Goal: Task Accomplishment & Management: Use online tool/utility

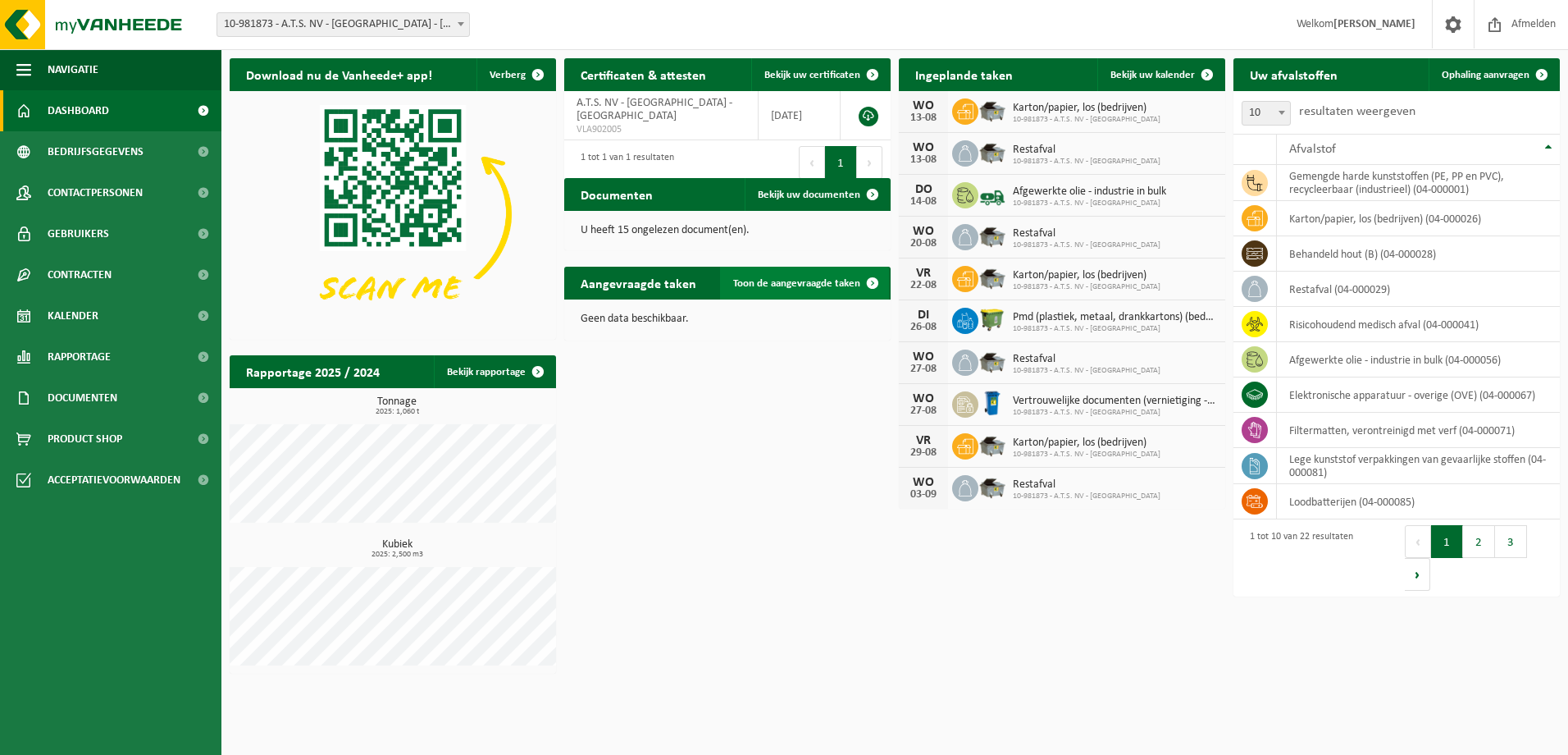
click at [763, 274] on link "Toon de aangevraagde taken" at bounding box center [804, 283] width 169 height 33
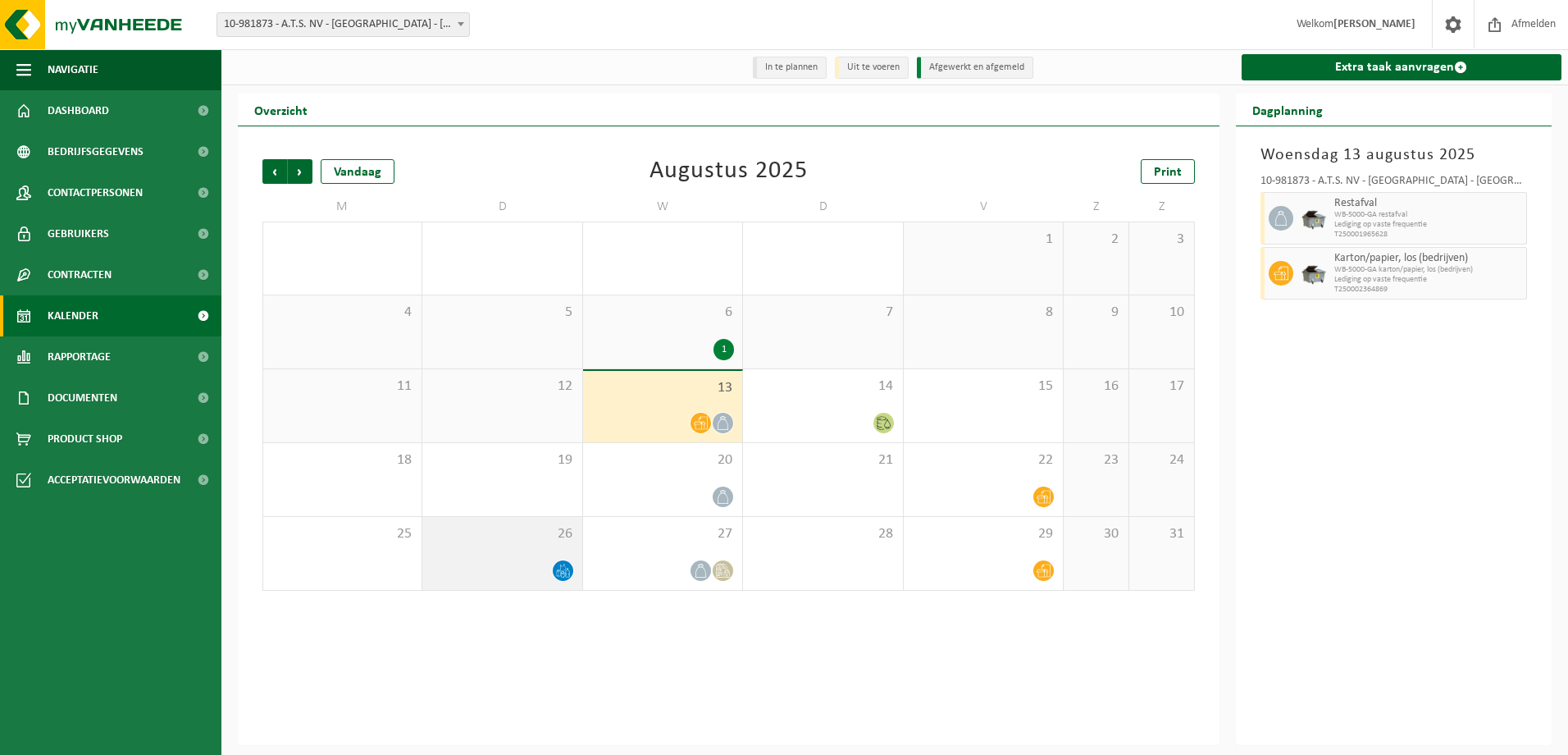
click at [525, 575] on div at bounding box center [501, 570] width 143 height 22
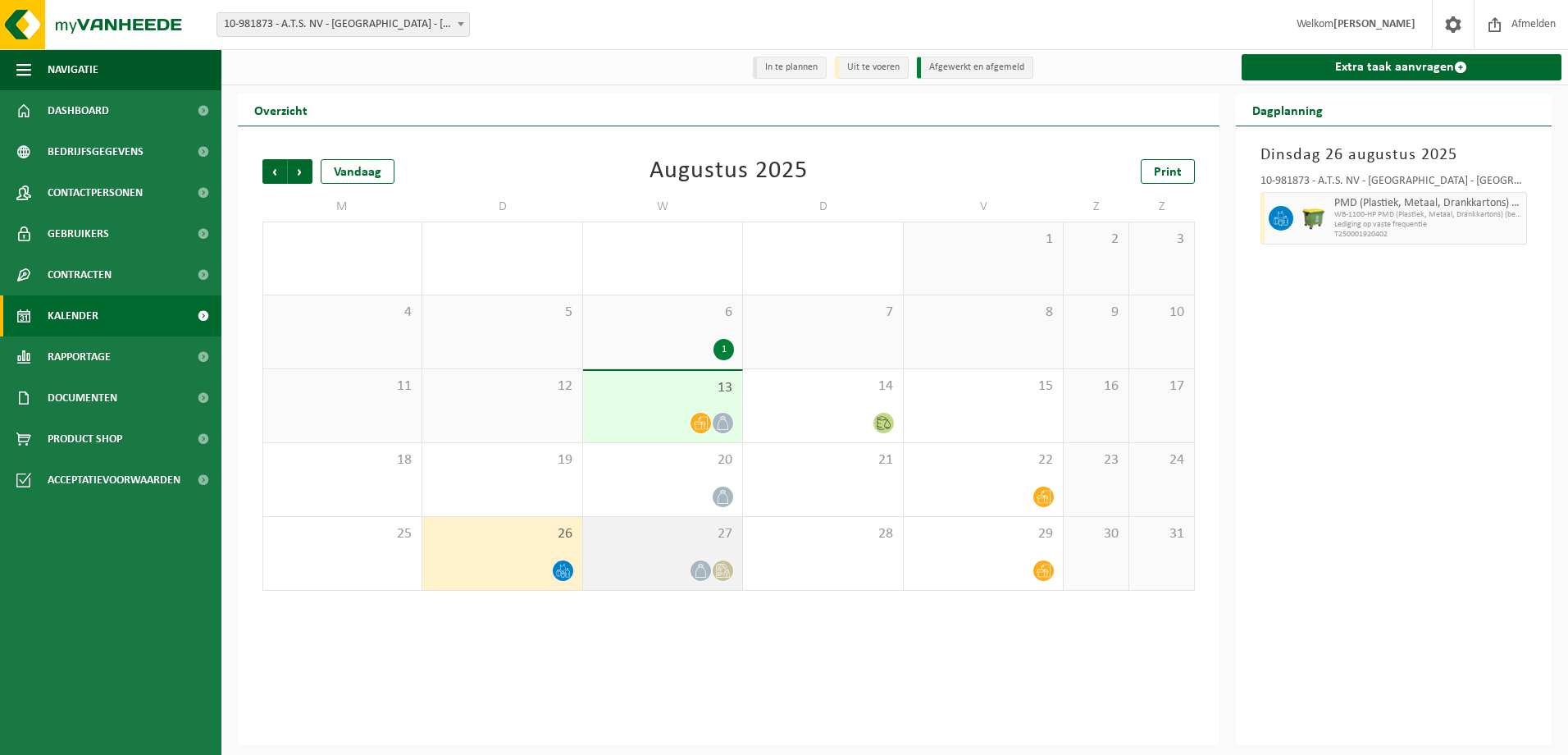
click at [664, 574] on div at bounding box center [663, 570] width 143 height 22
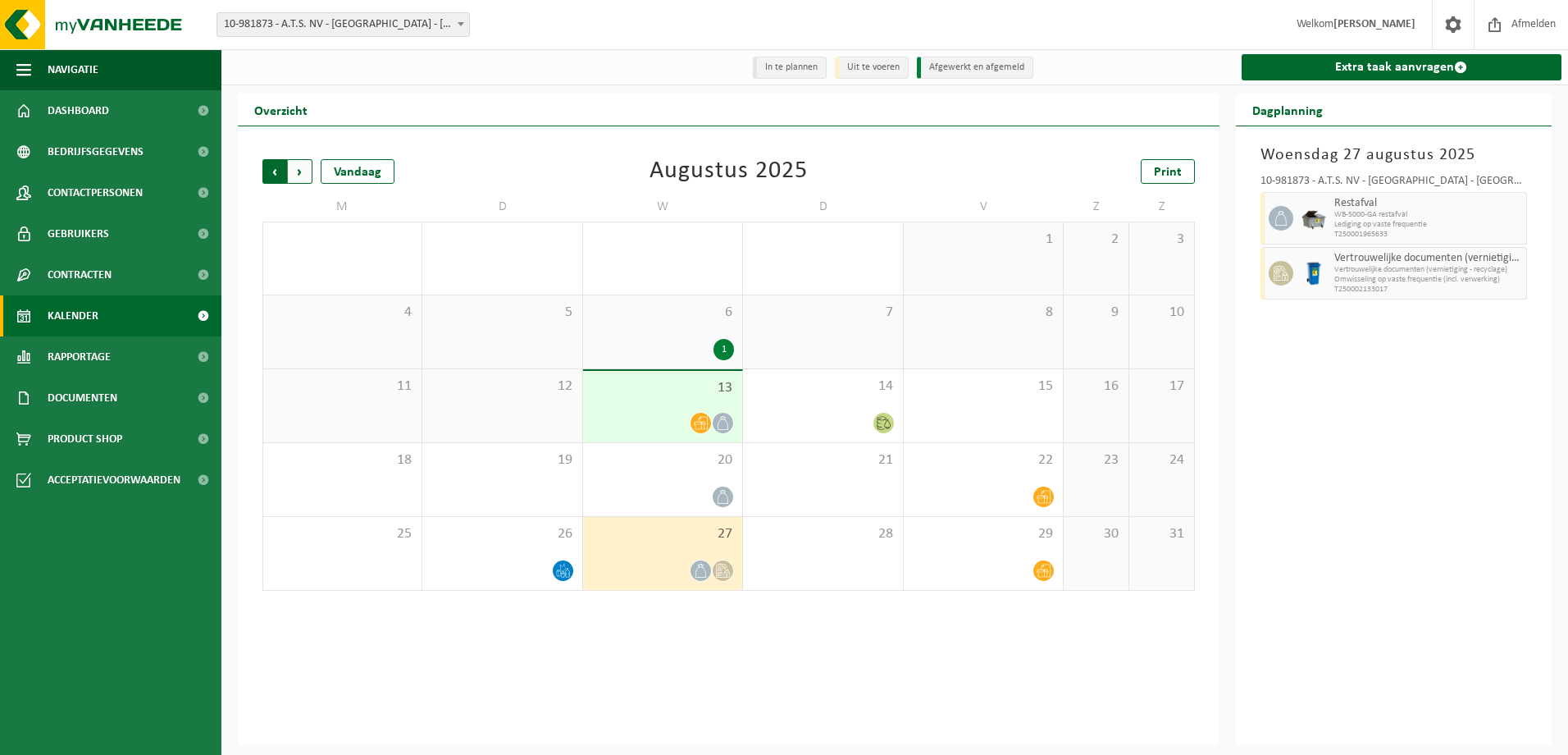
click at [304, 173] on span "Volgende" at bounding box center [300, 171] width 25 height 25
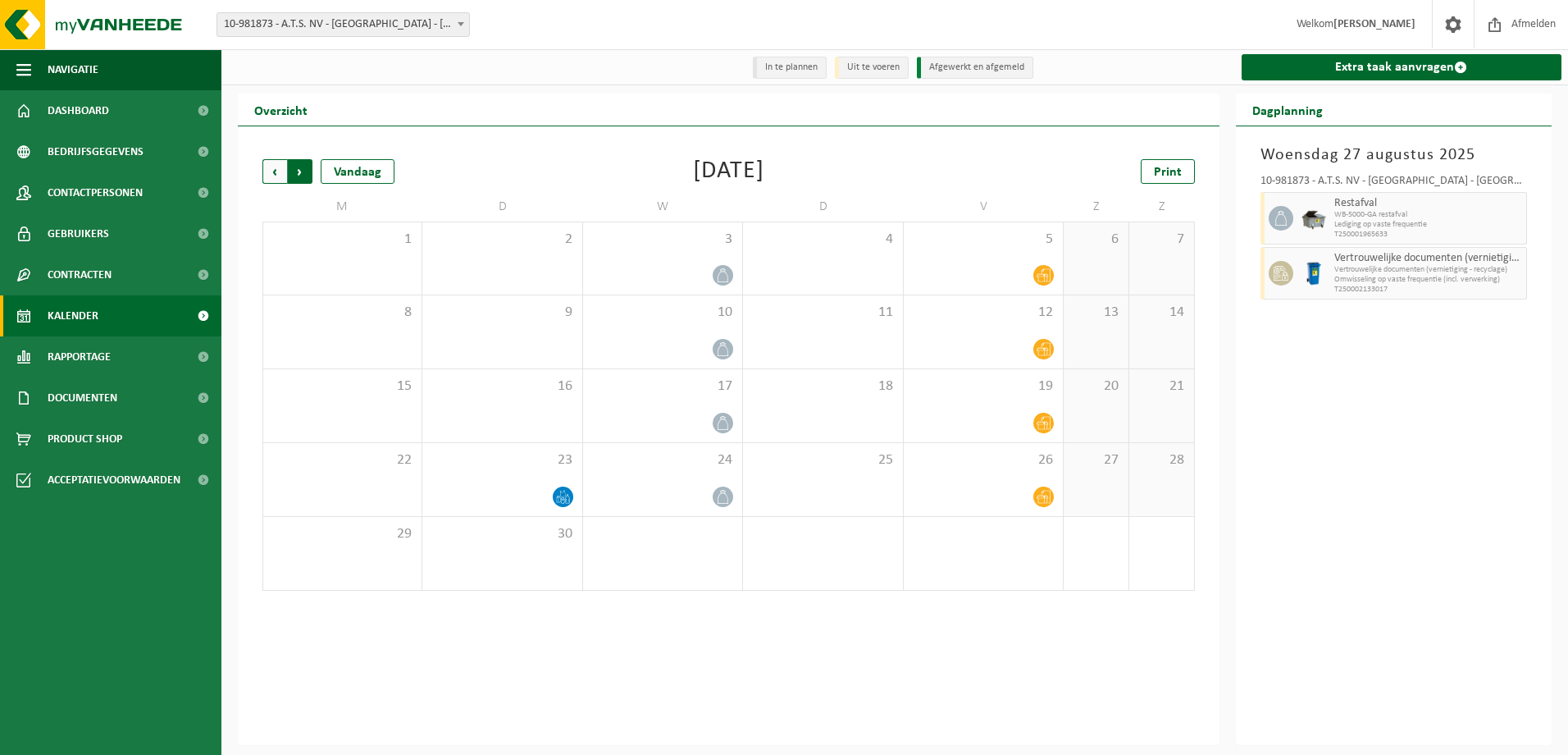
click at [276, 168] on span "Vorige" at bounding box center [274, 171] width 25 height 25
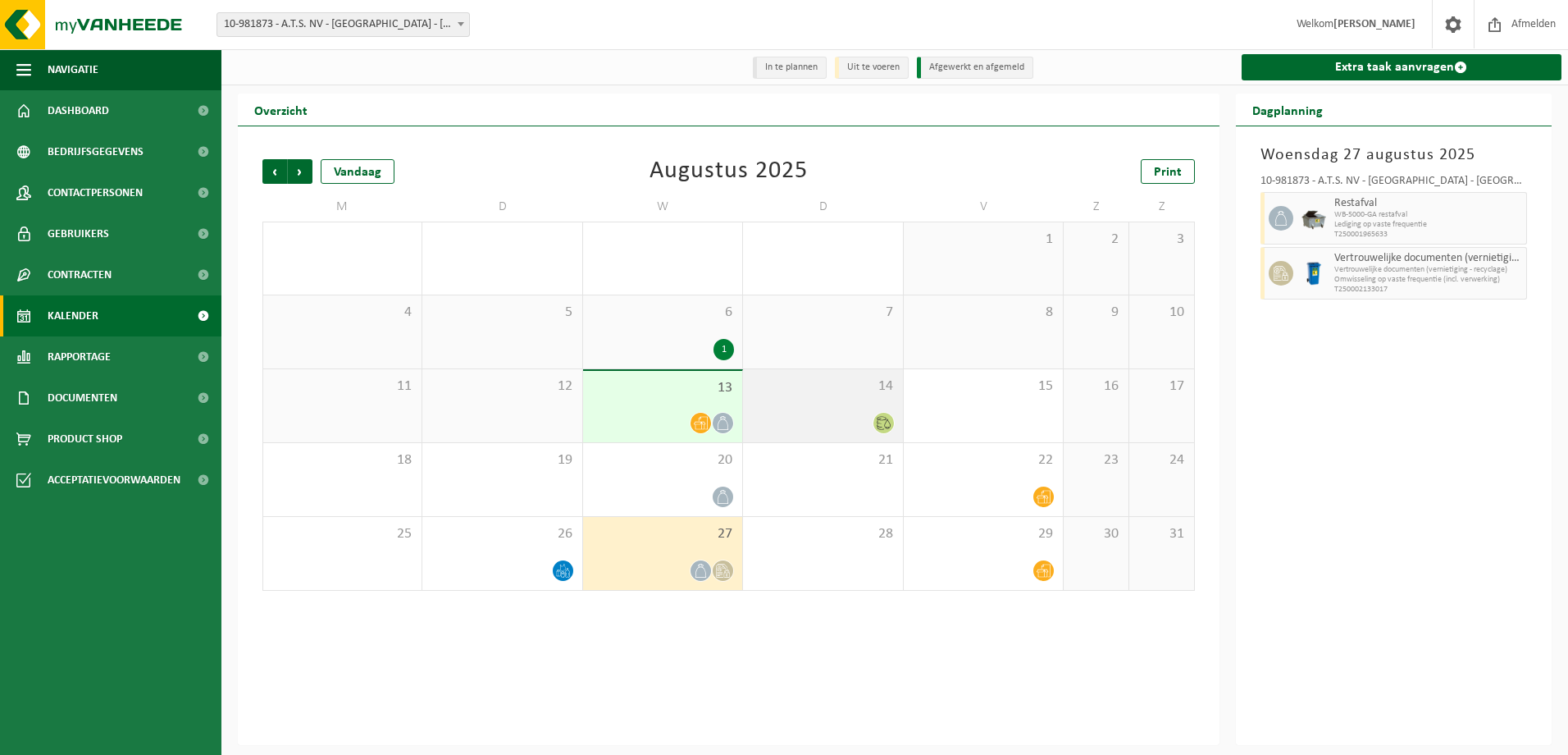
click at [797, 411] on div "14" at bounding box center [822, 406] width 160 height 73
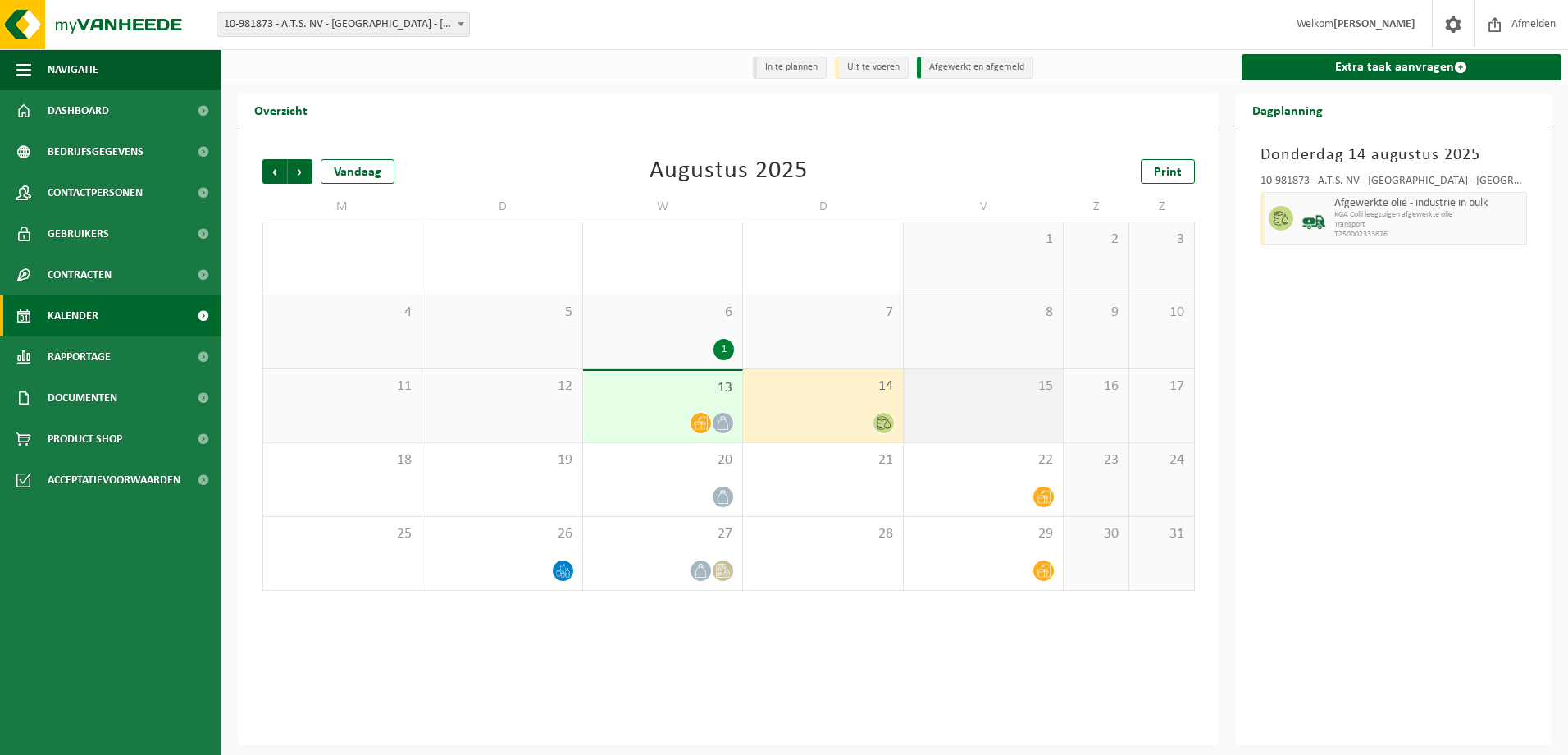
click at [1026, 414] on div "15" at bounding box center [983, 406] width 160 height 73
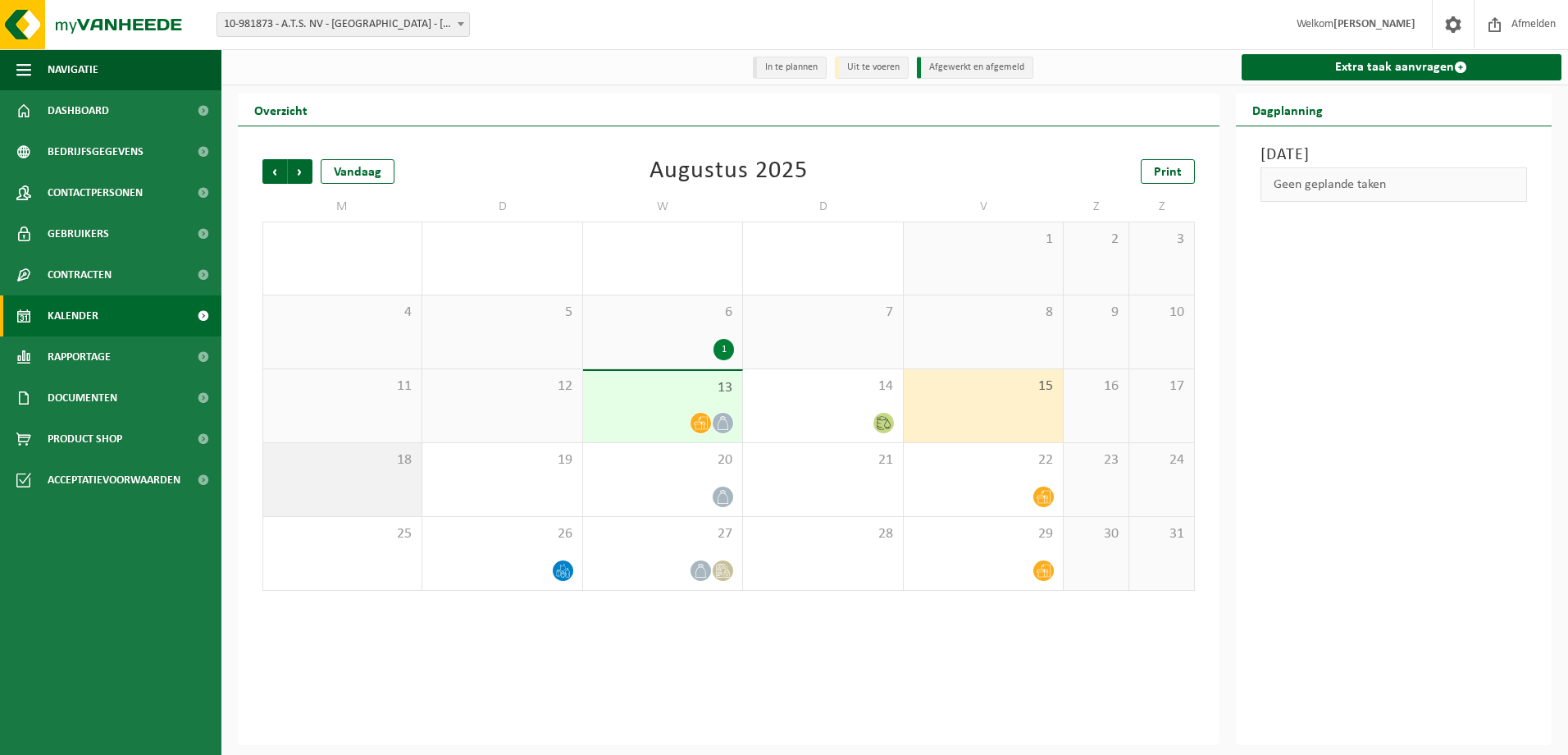
click at [300, 462] on span "18" at bounding box center [343, 460] width 142 height 18
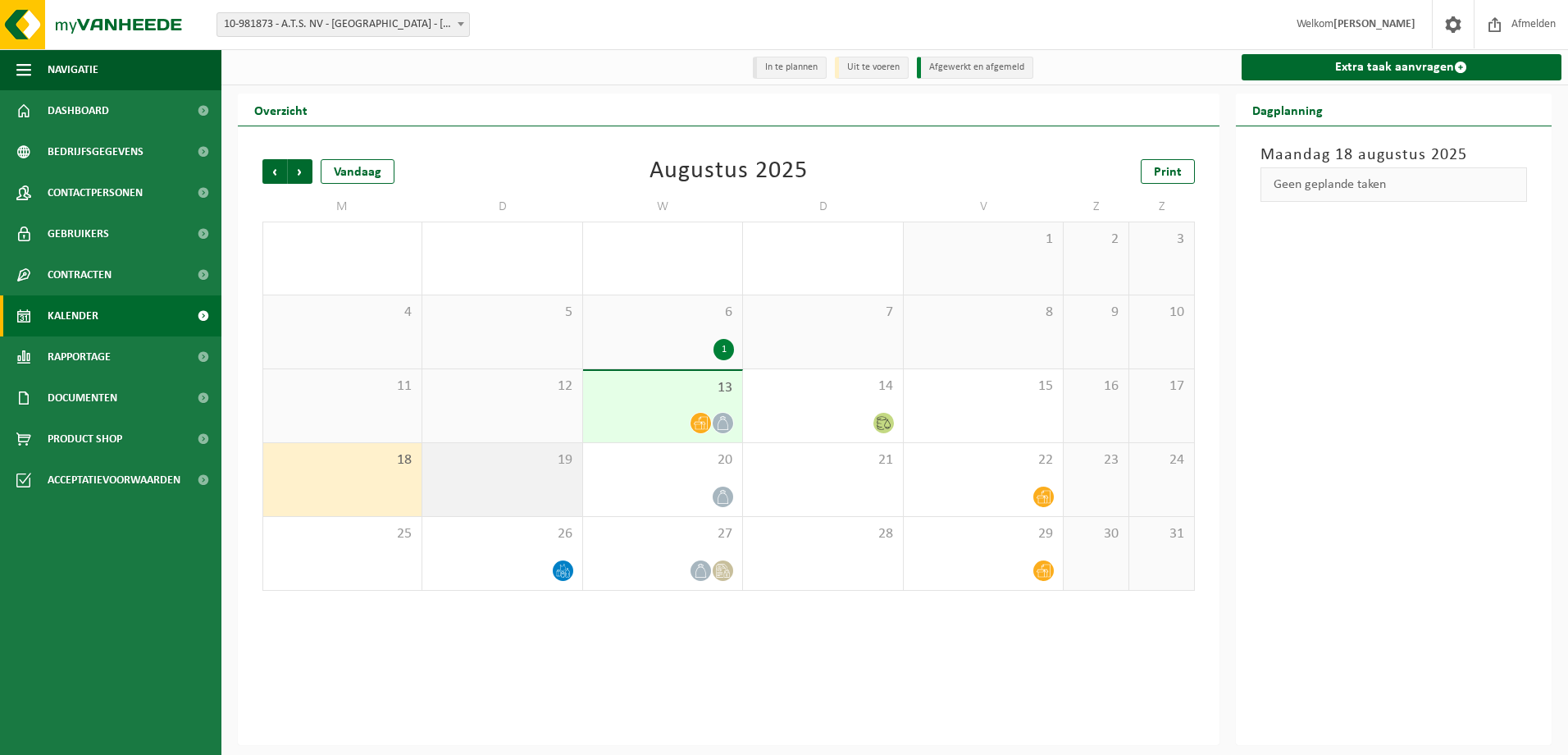
click at [501, 483] on div "19" at bounding box center [501, 480] width 160 height 73
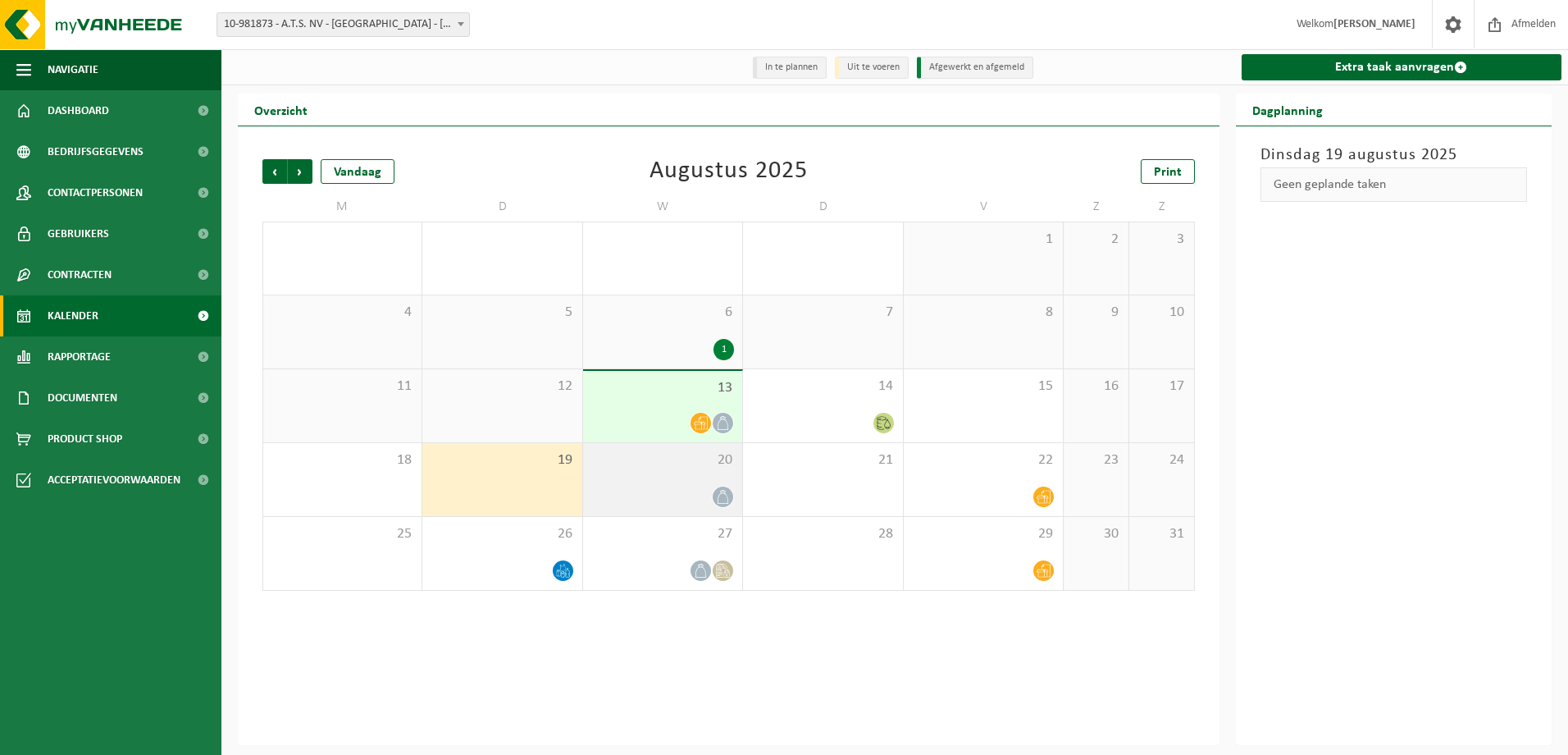
click at [660, 477] on div "20" at bounding box center [663, 480] width 160 height 73
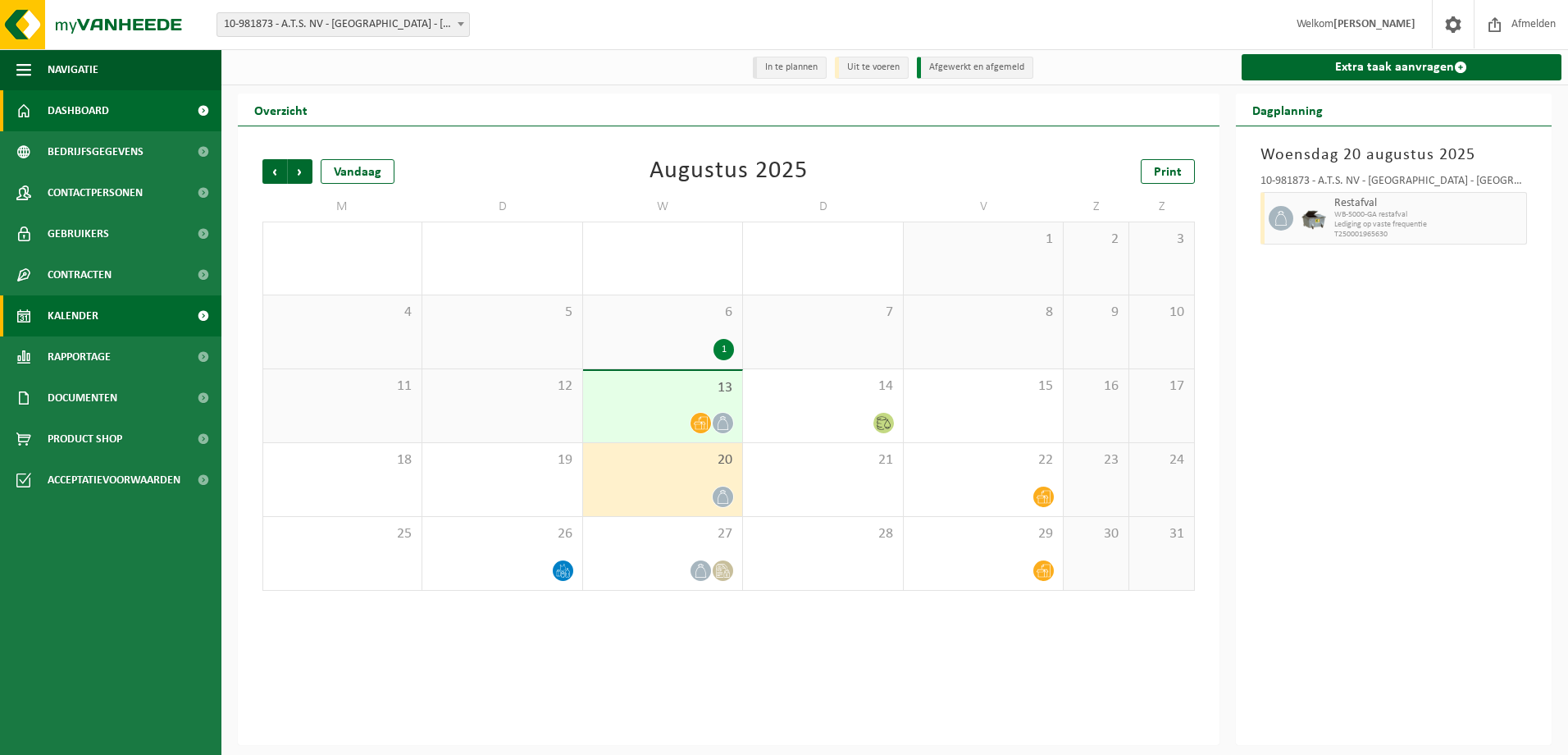
click at [84, 105] on span "Dashboard" at bounding box center [77, 110] width 61 height 41
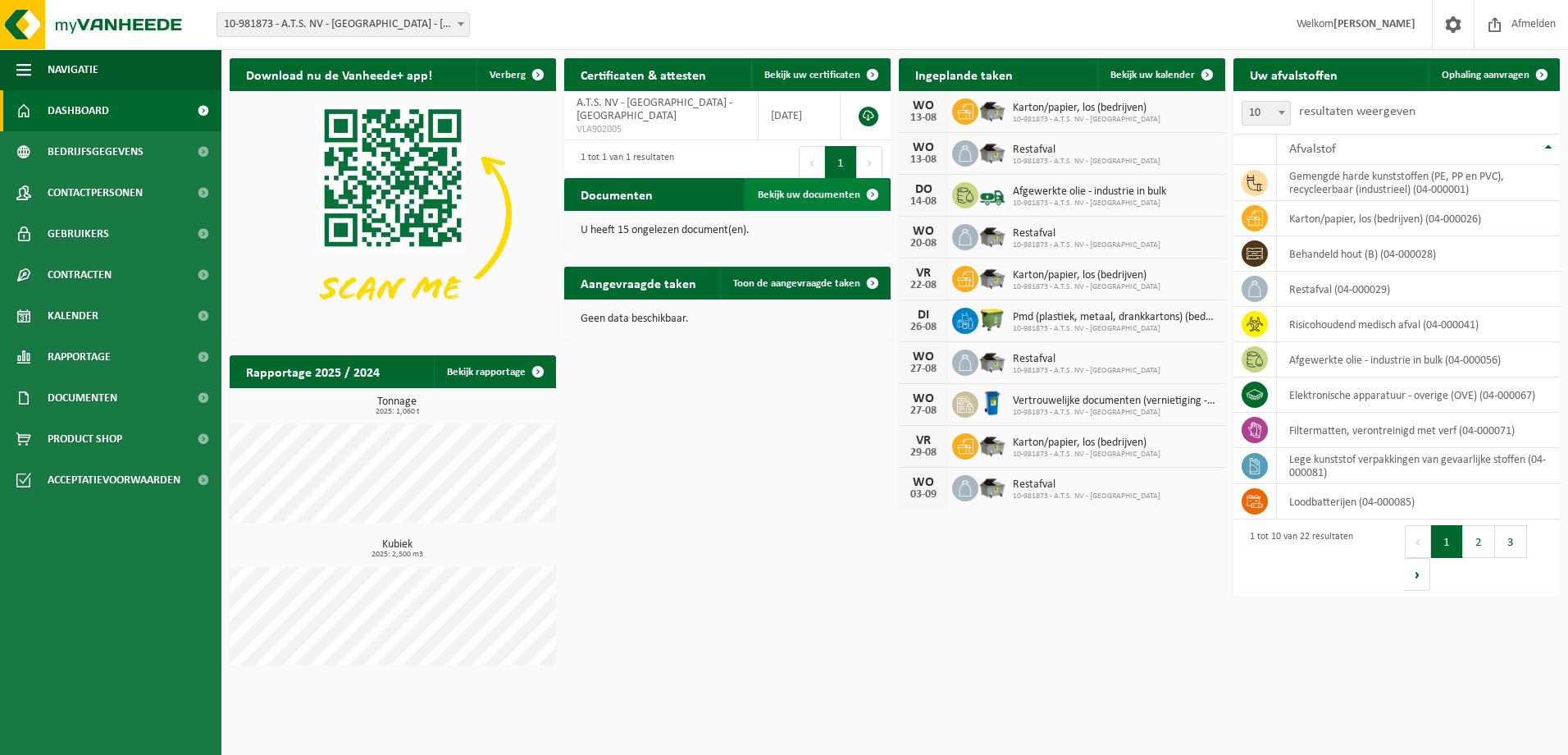
click at [794, 193] on span "Bekijk uw documenten" at bounding box center [809, 195] width 102 height 11
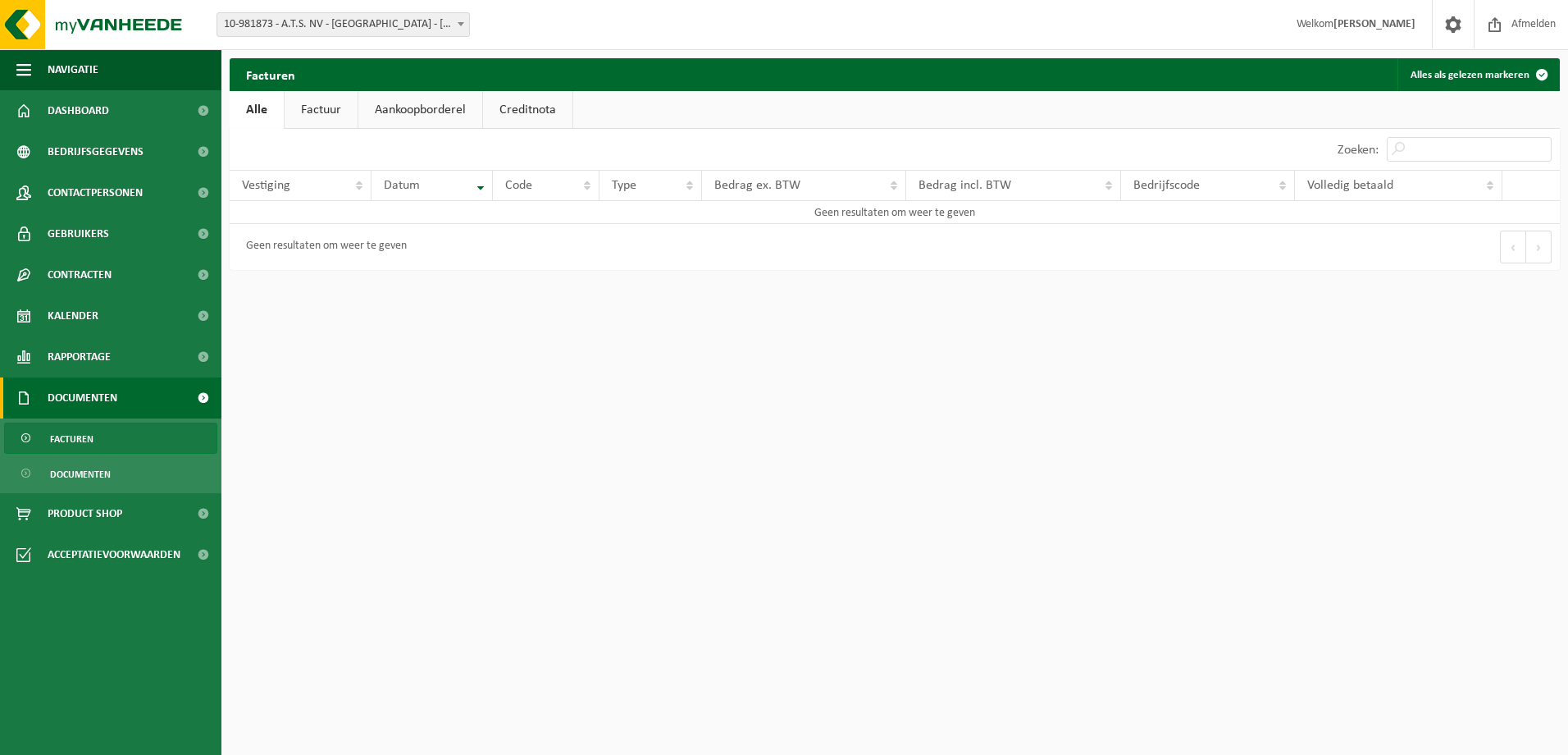
click at [339, 108] on link "Factuur" at bounding box center [321, 109] width 73 height 37
click at [399, 110] on link "Aankoopborderel" at bounding box center [422, 109] width 124 height 37
click at [556, 112] on link "Creditnota" at bounding box center [535, 109] width 89 height 37
click at [269, 114] on link "Alle" at bounding box center [256, 109] width 53 height 37
click at [64, 352] on span "Rapportage" at bounding box center [78, 357] width 63 height 41
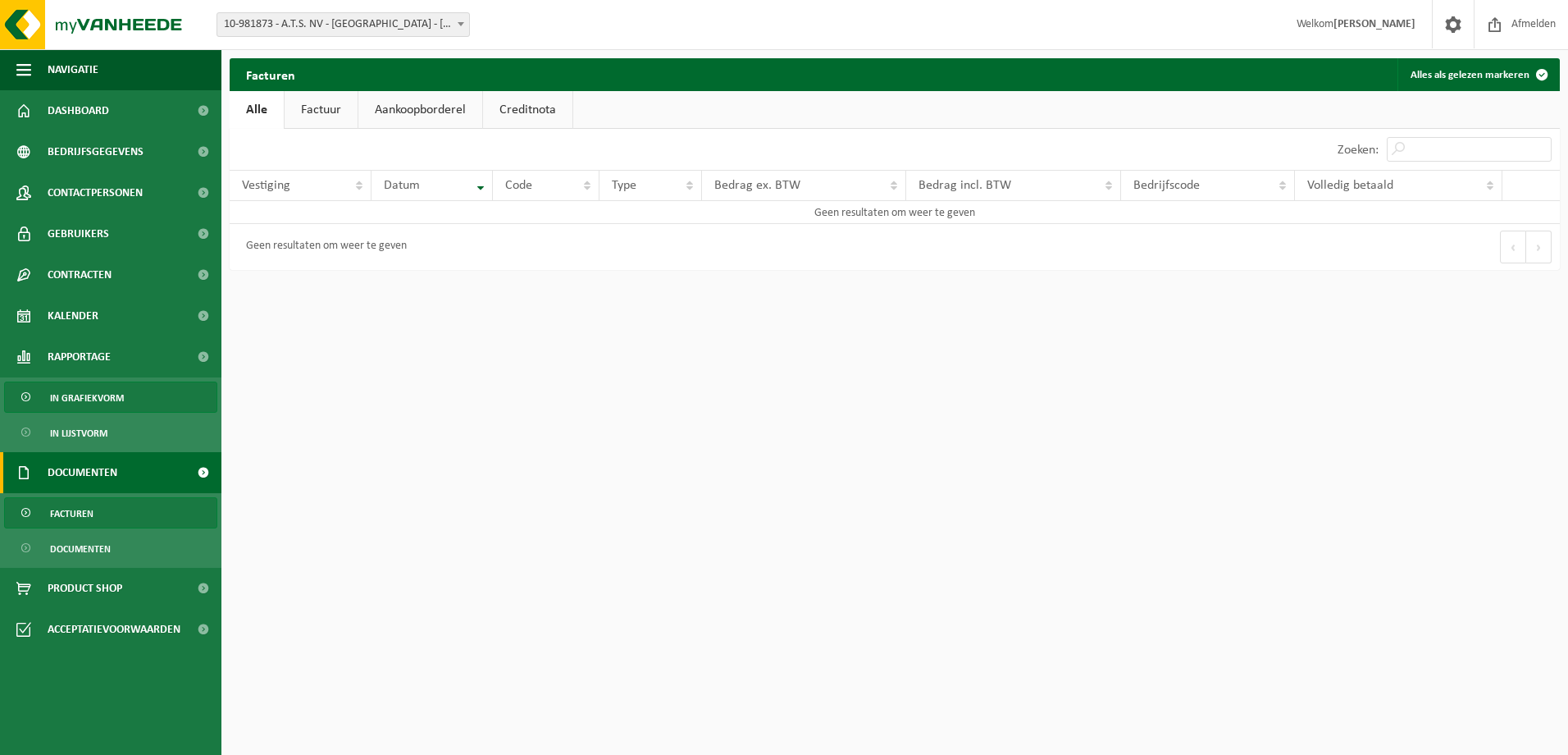
click at [90, 392] on span "In grafiekvorm" at bounding box center [87, 398] width 74 height 31
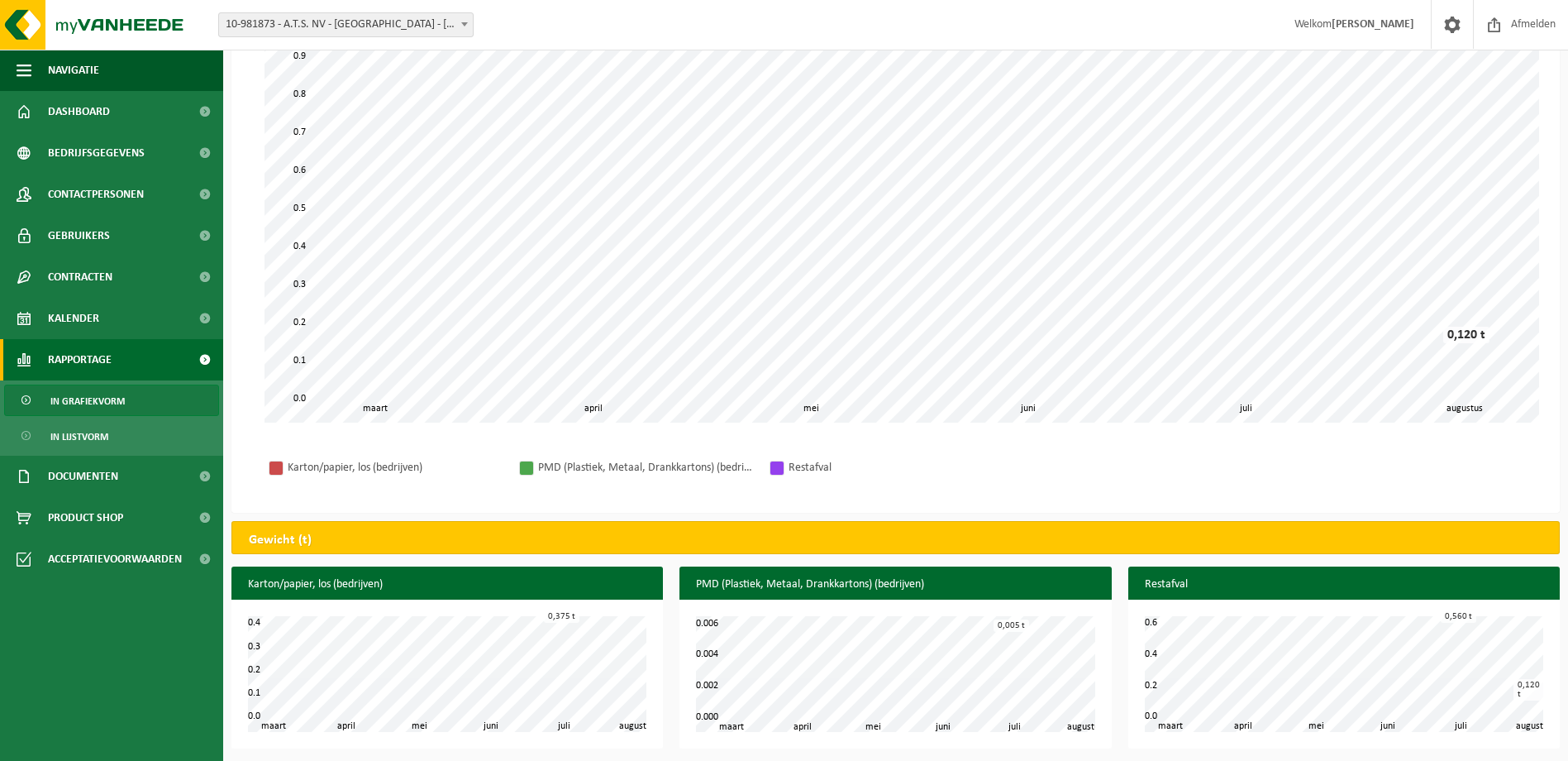
scroll to position [166, 0]
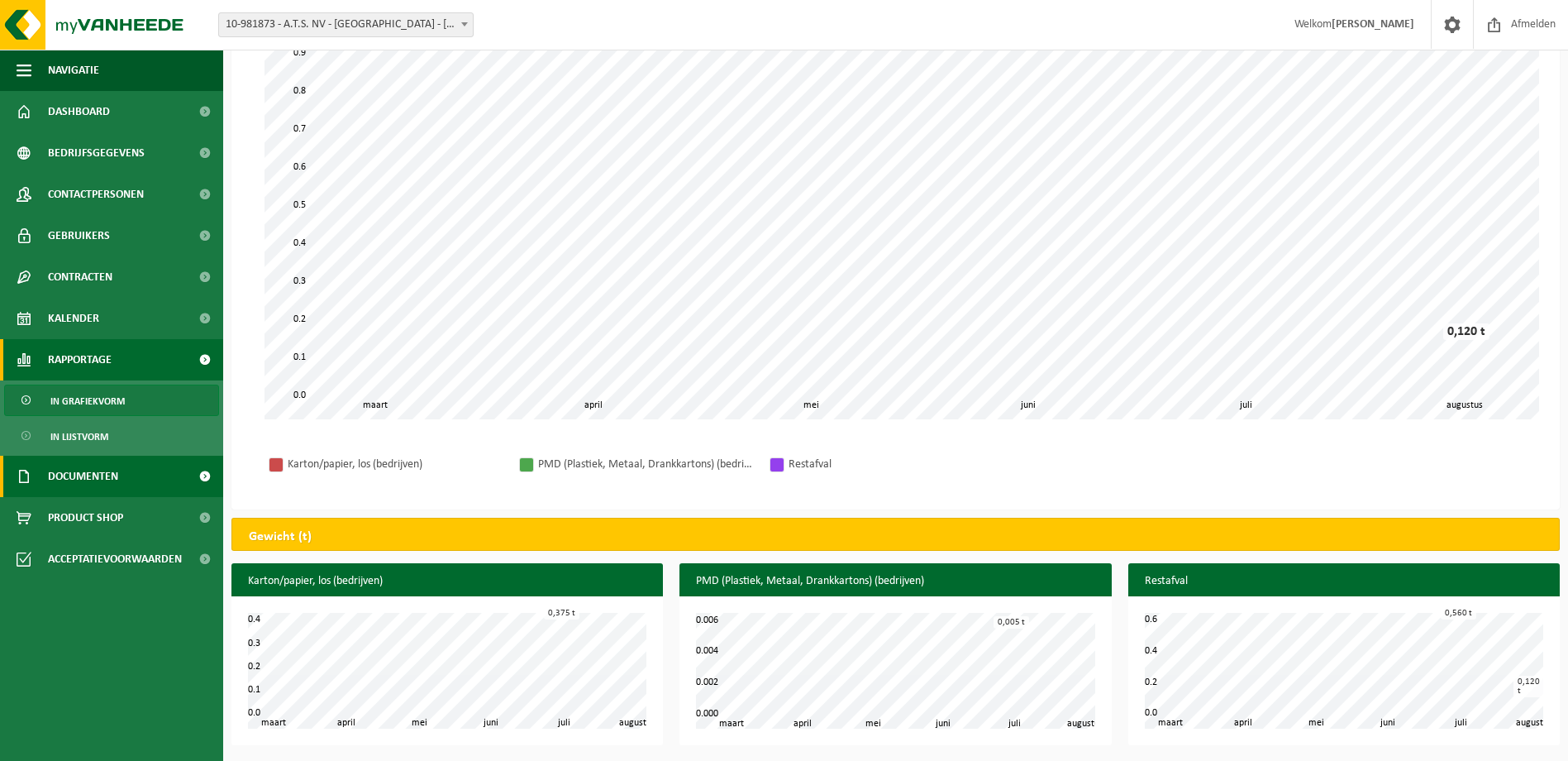
click at [103, 476] on span "Documenten" at bounding box center [83, 476] width 70 height 41
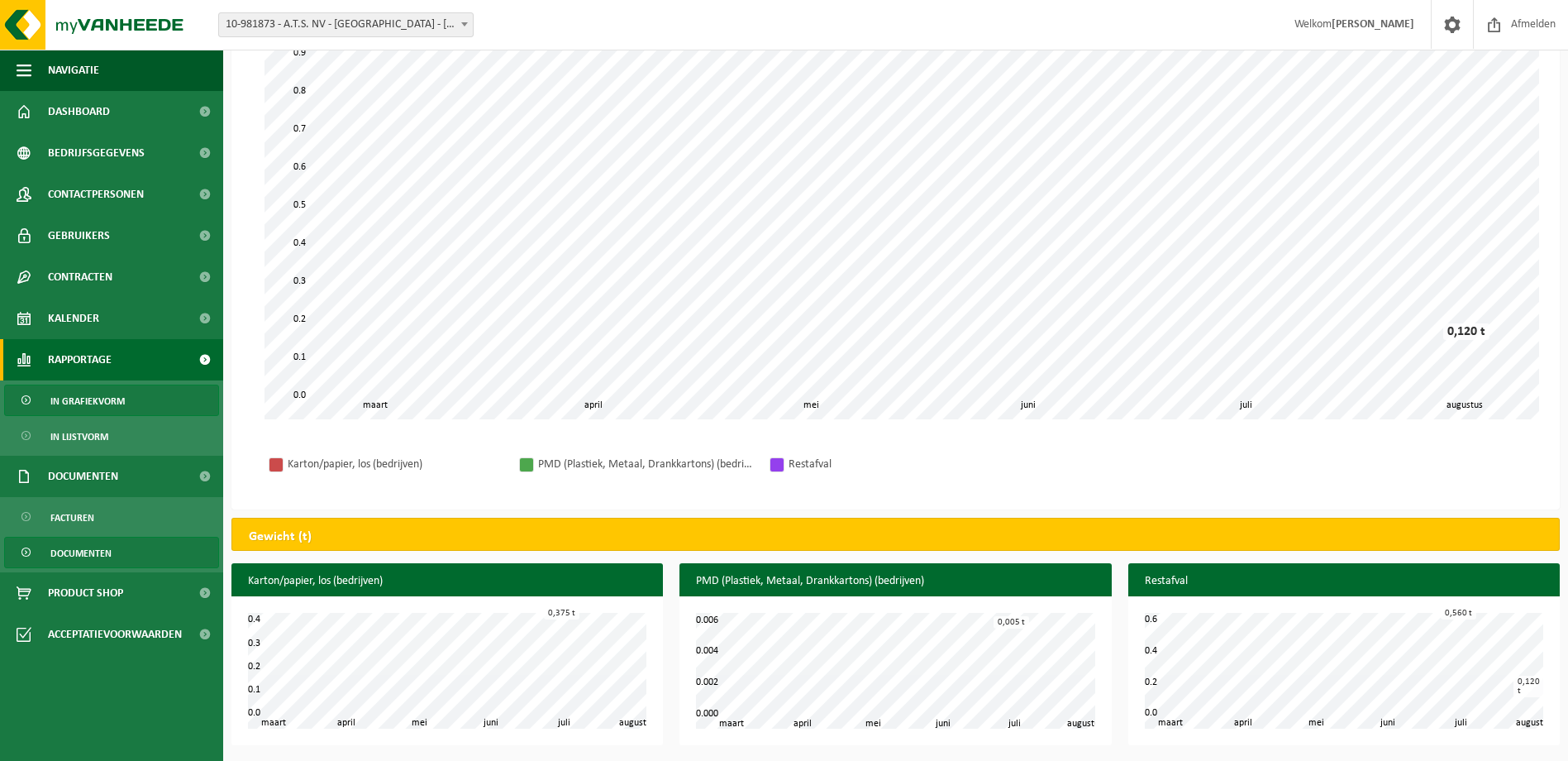
click at [108, 551] on span "Documenten" at bounding box center [81, 553] width 62 height 31
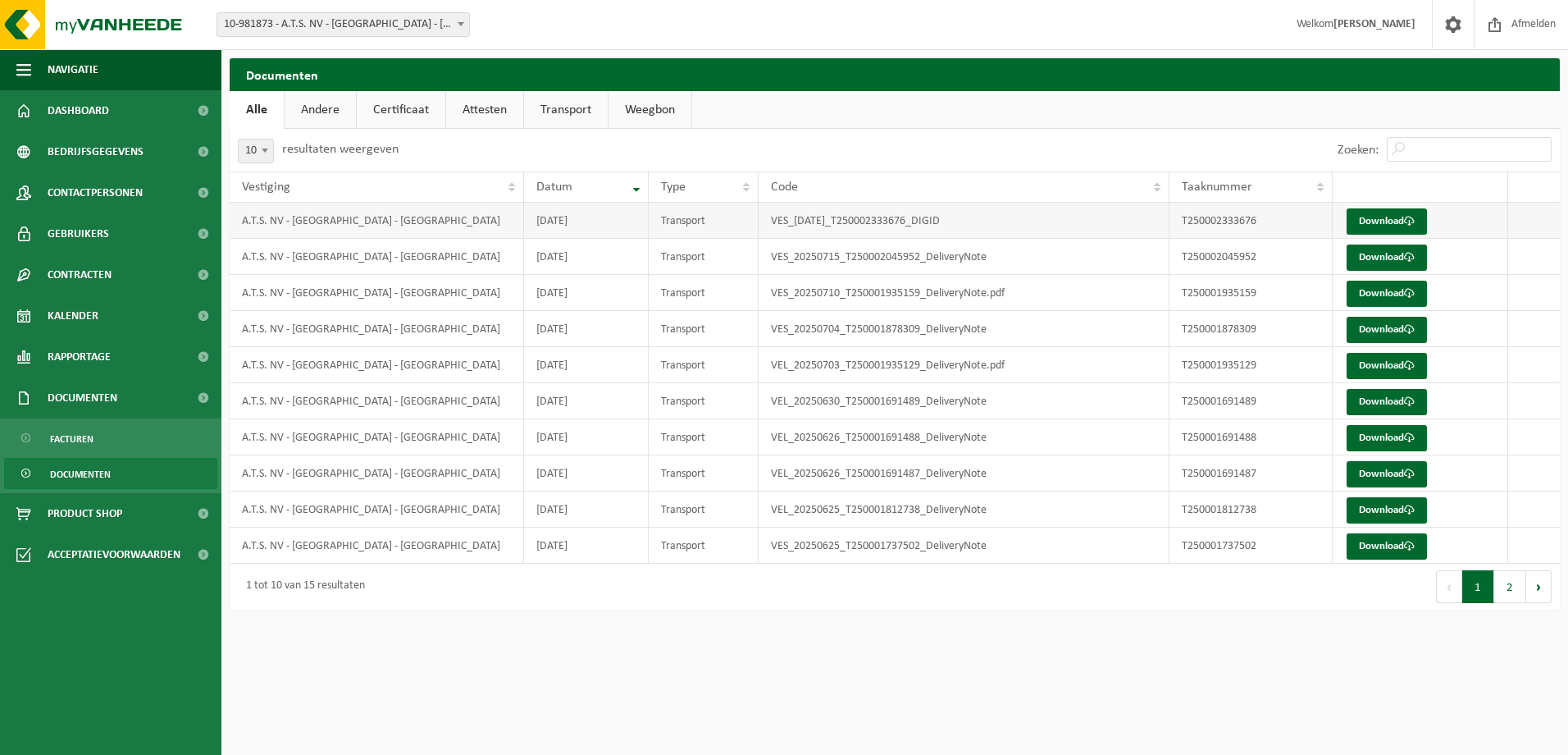
click at [308, 220] on td "A.T.S. NV - [GEOGRAPHIC_DATA] - [GEOGRAPHIC_DATA]" at bounding box center [377, 221] width 294 height 36
click at [586, 116] on link "Transport" at bounding box center [566, 109] width 84 height 37
click at [58, 396] on span "Documenten" at bounding box center [82, 398] width 69 height 41
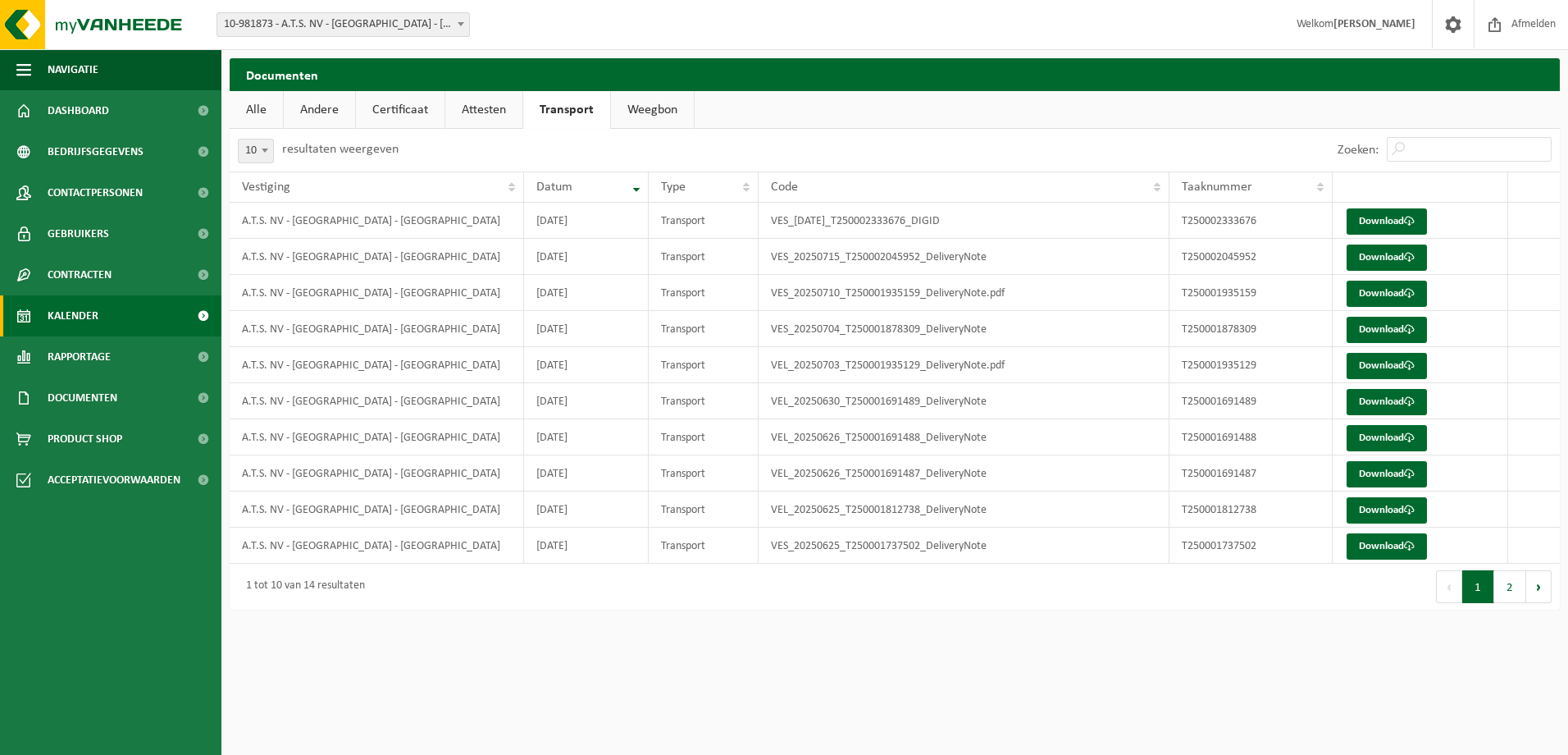
click at [75, 319] on span "Kalender" at bounding box center [73, 315] width 51 height 41
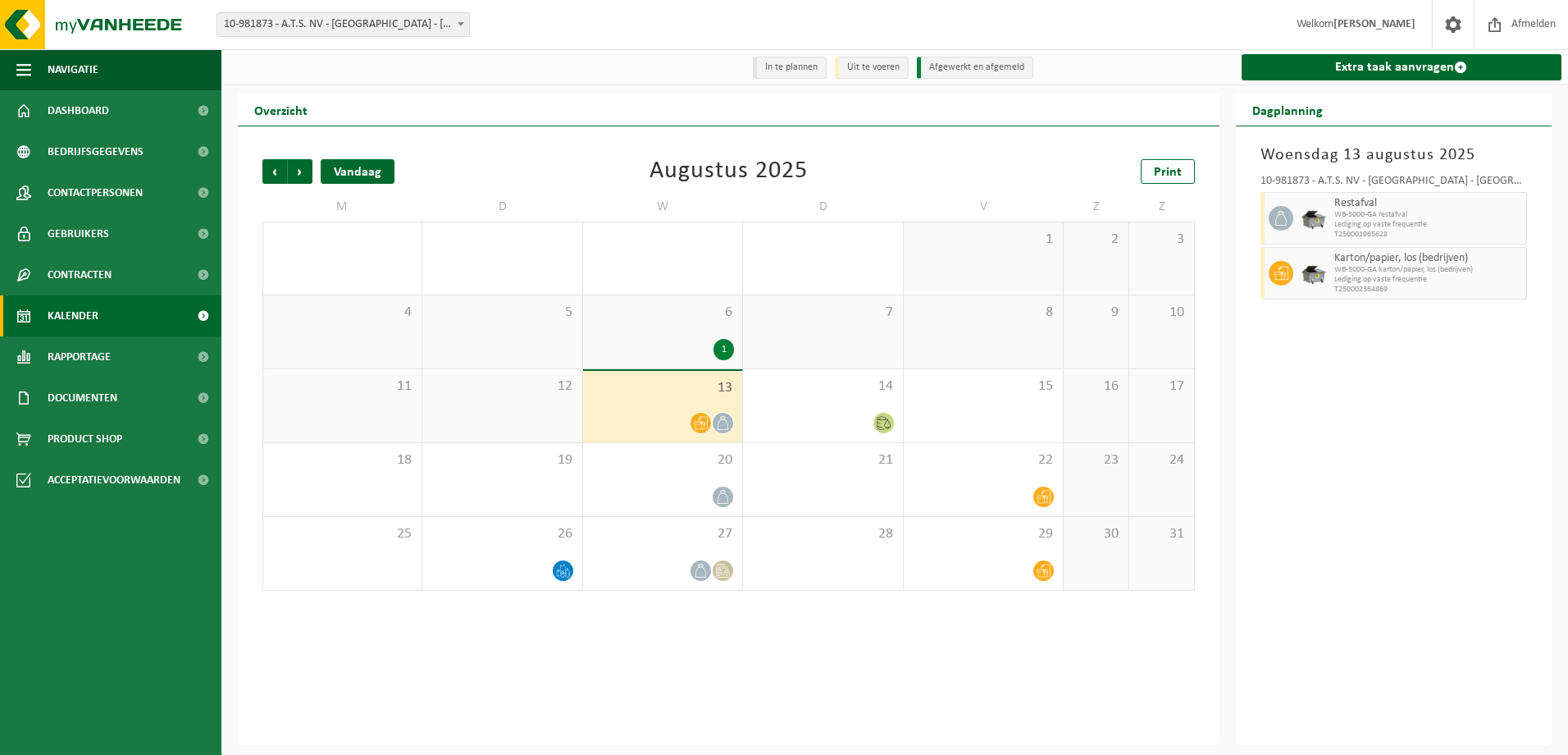
click at [365, 165] on div "Vandaag" at bounding box center [357, 171] width 74 height 25
click at [85, 237] on span "Gebruikers" at bounding box center [77, 233] width 61 height 41
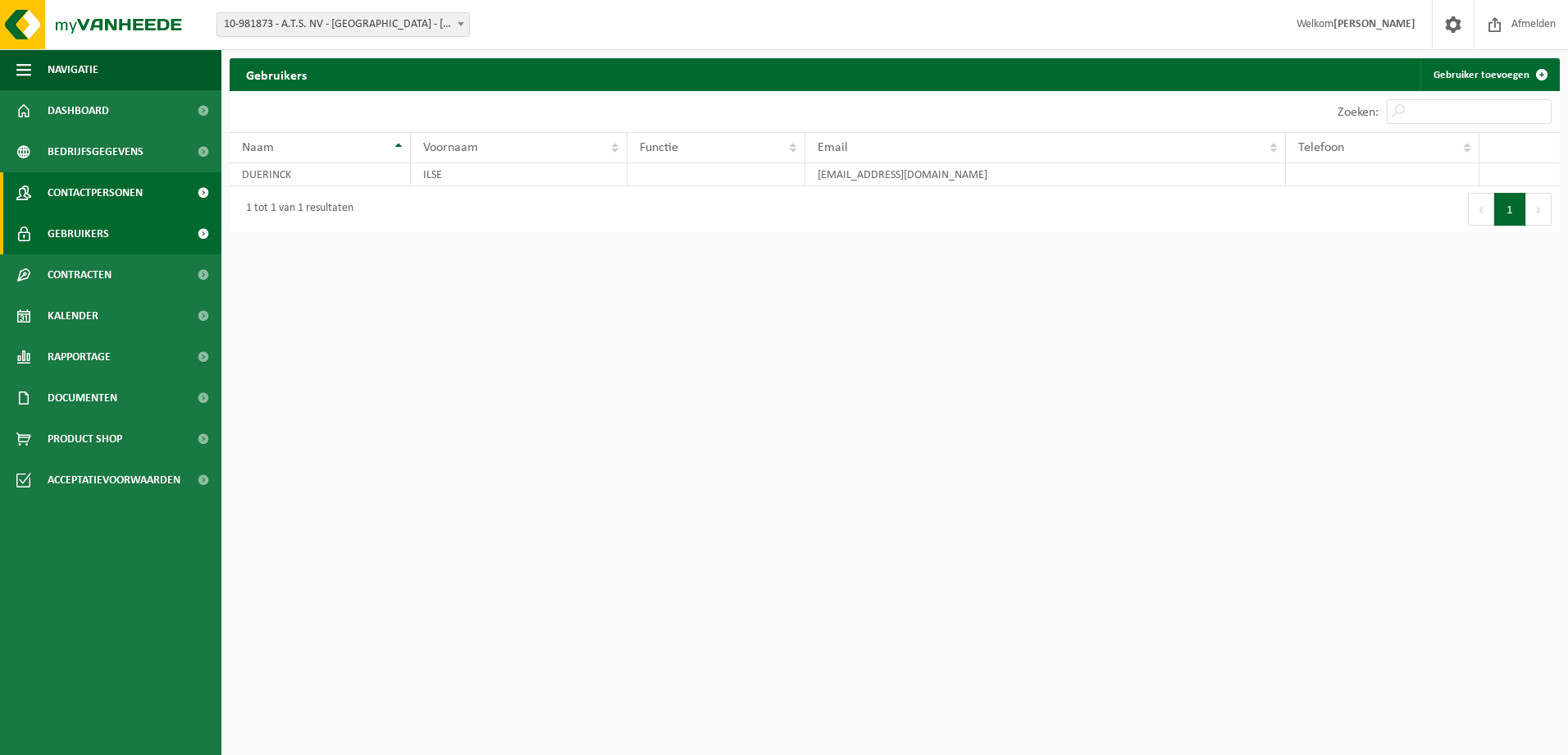
click at [87, 200] on span "Contactpersonen" at bounding box center [95, 192] width 95 height 41
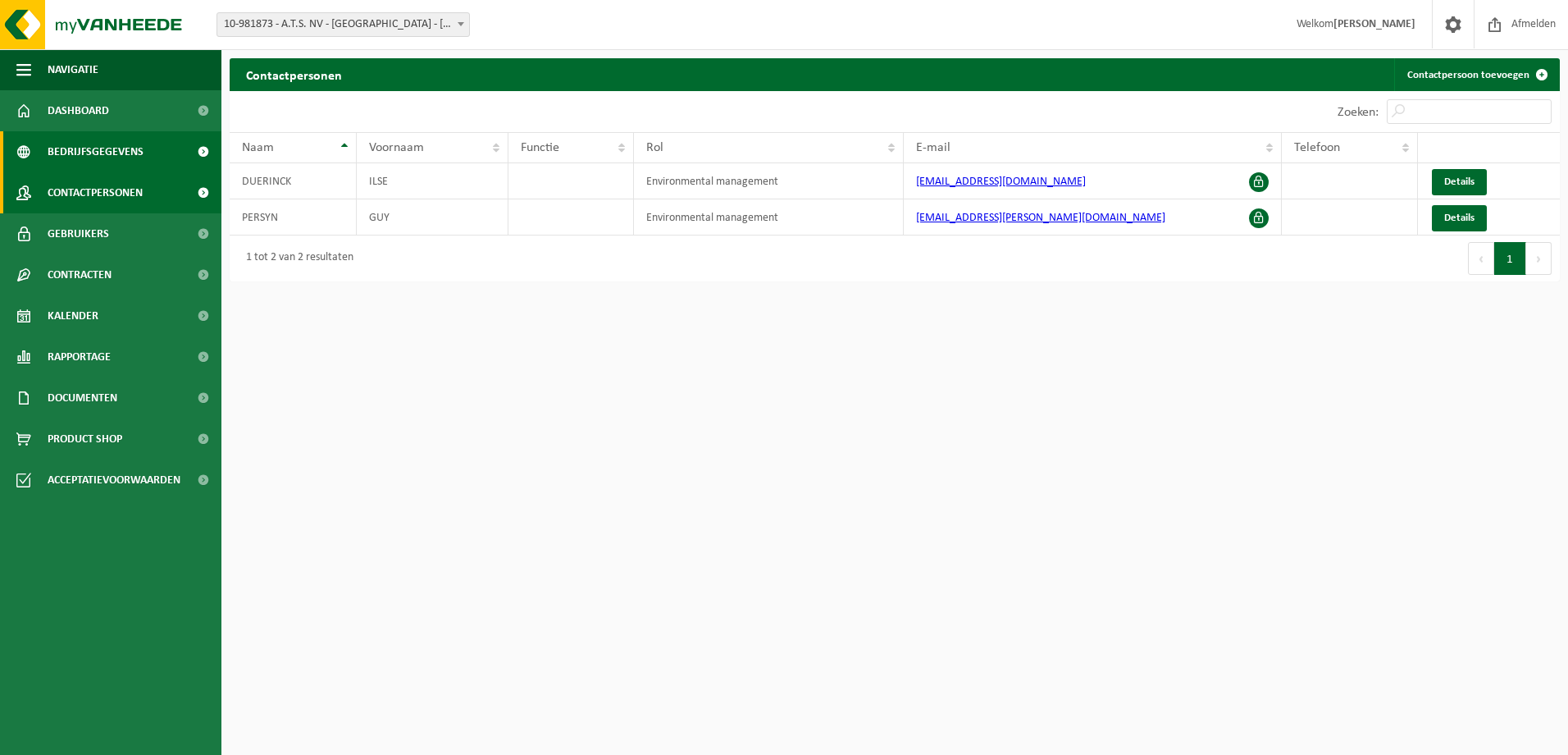
click at [96, 150] on span "Bedrijfsgegevens" at bounding box center [95, 151] width 96 height 41
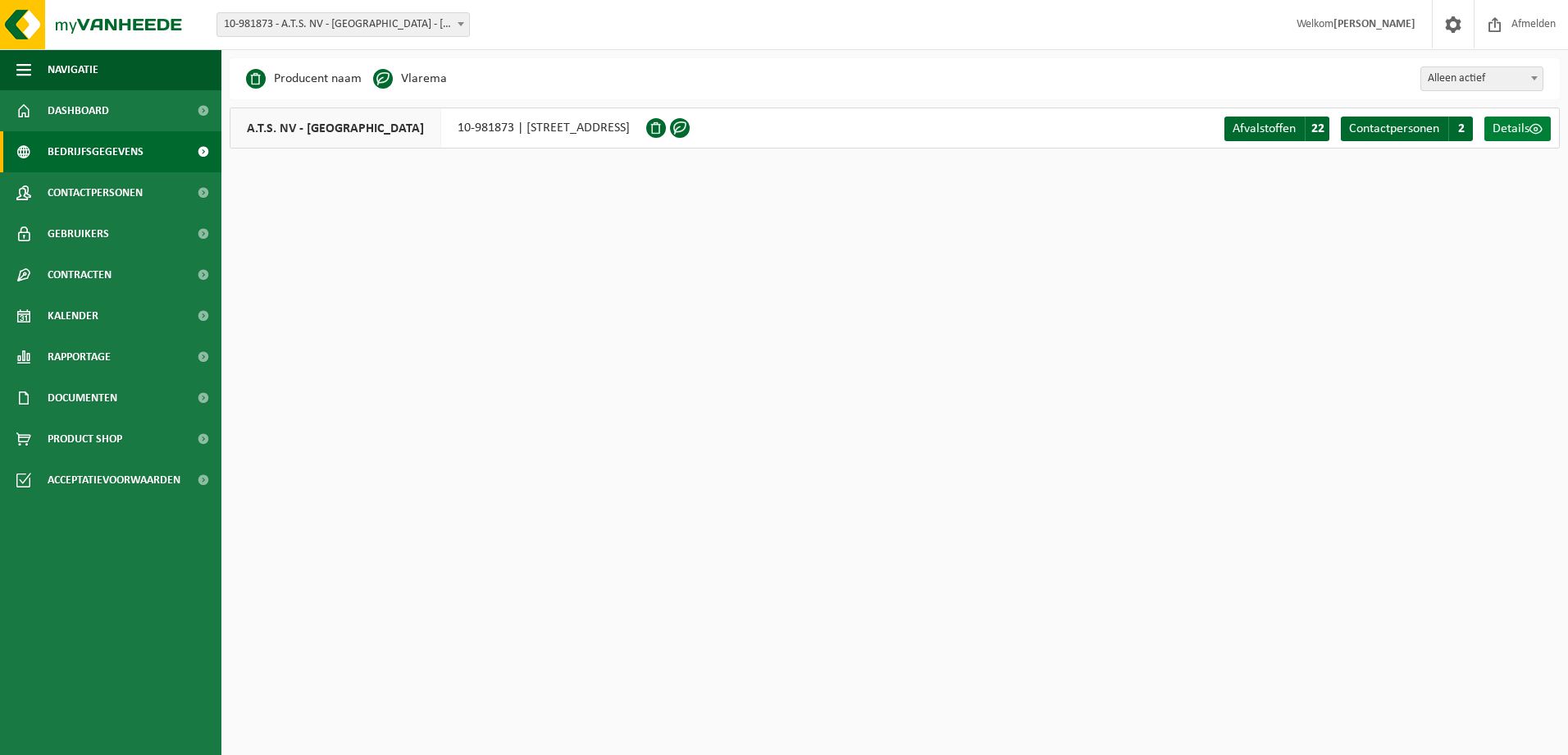
click at [1507, 131] on span "Details" at bounding box center [1511, 129] width 36 height 13
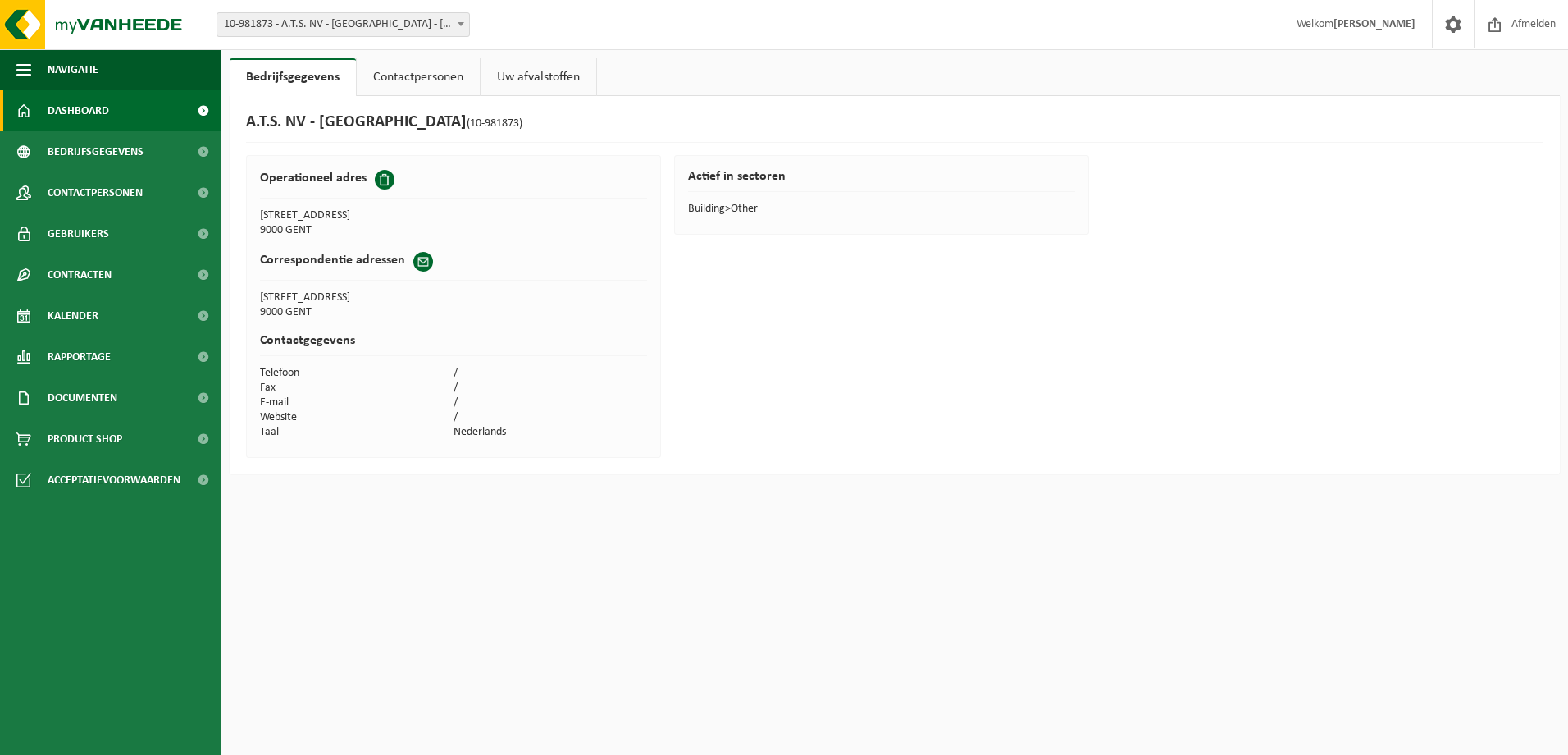
click at [77, 116] on span "Dashboard" at bounding box center [77, 110] width 61 height 41
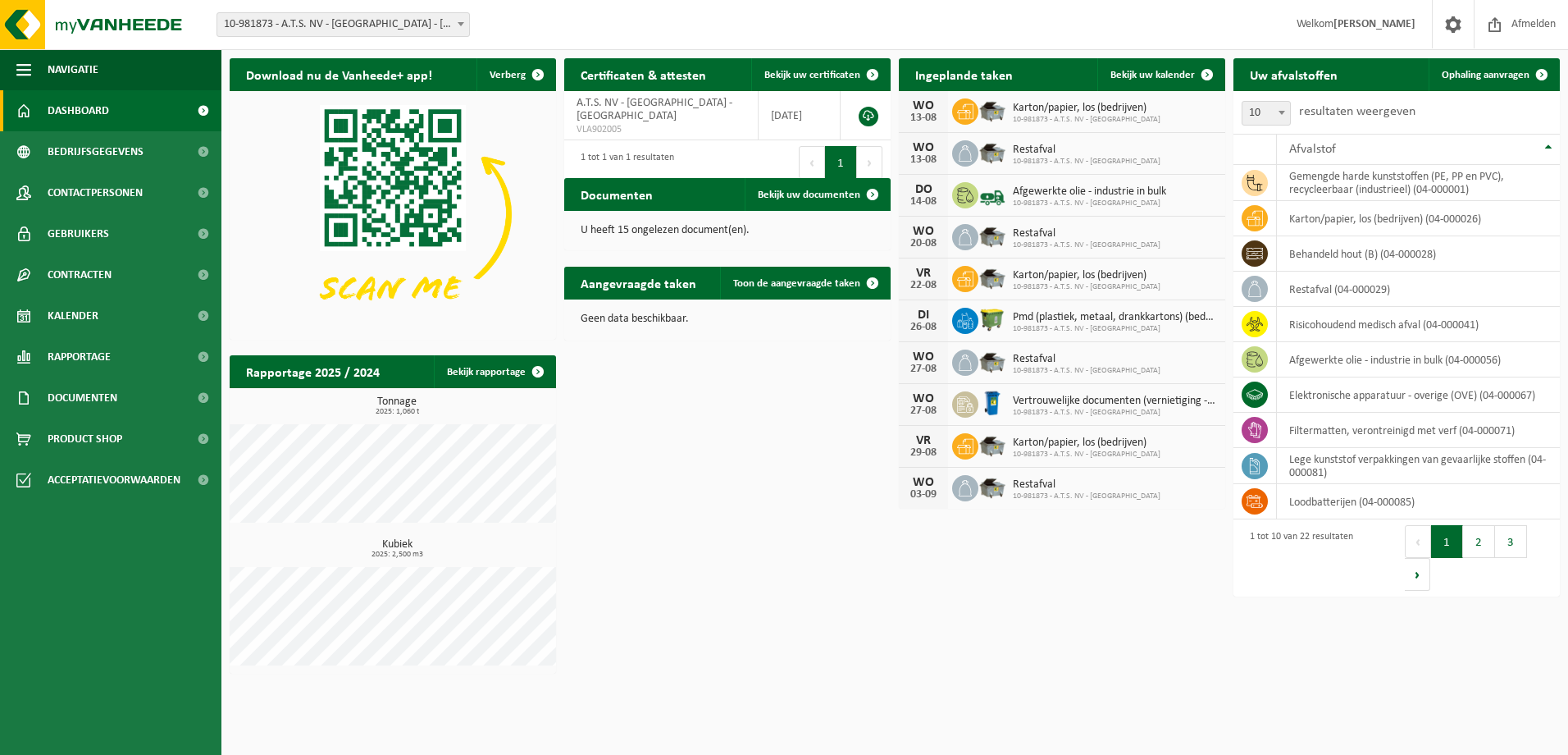
click at [755, 463] on div "Download nu de Vanheede+ app! Verberg Certificaten & attesten Bekijk uw certifi…" at bounding box center [894, 366] width 1338 height 632
click at [1502, 64] on link "Ophaling aanvragen" at bounding box center [1493, 75] width 129 height 33
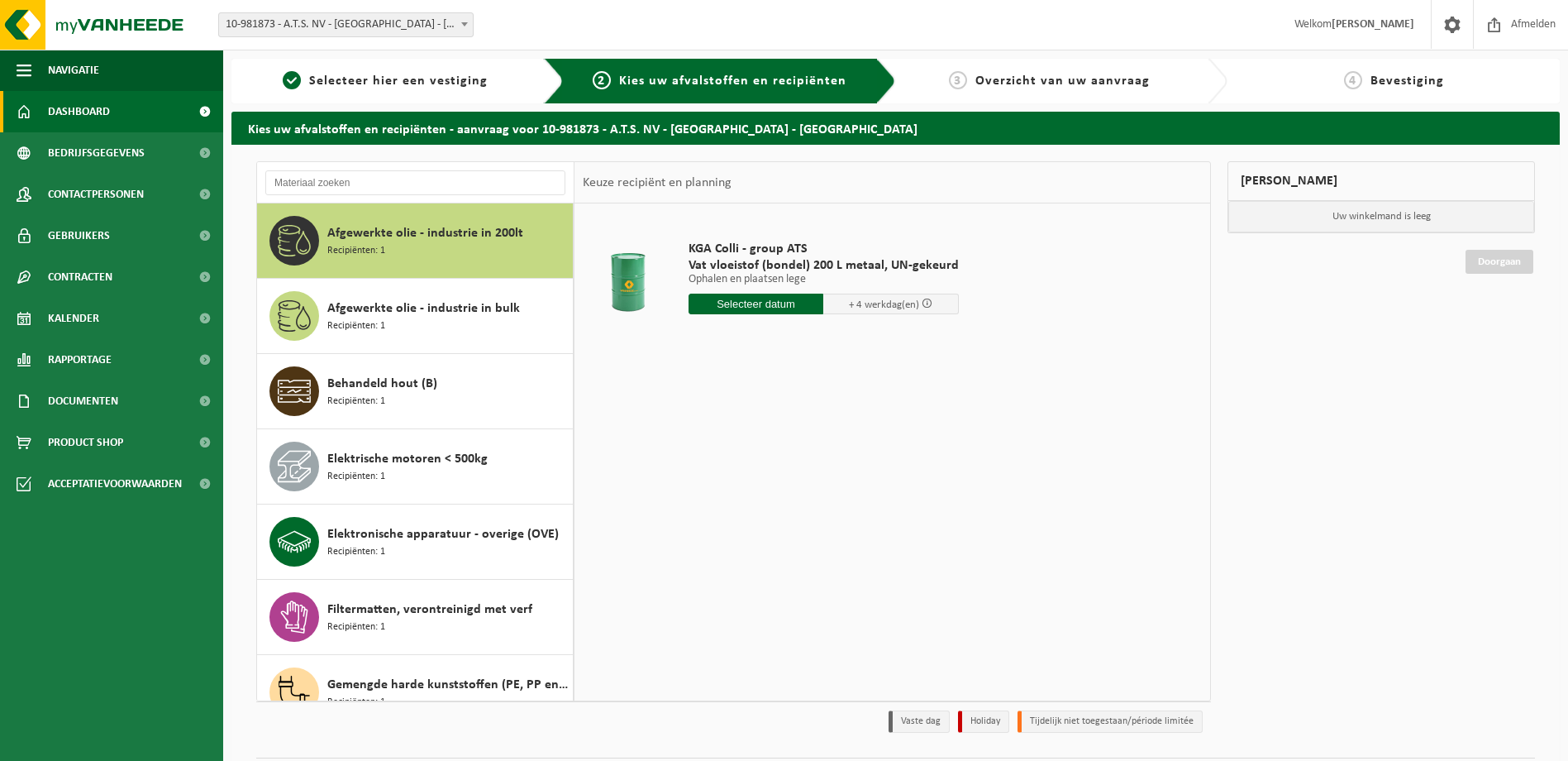
click at [130, 112] on link "Dashboard" at bounding box center [111, 111] width 223 height 41
